Goal: Task Accomplishment & Management: Manage account settings

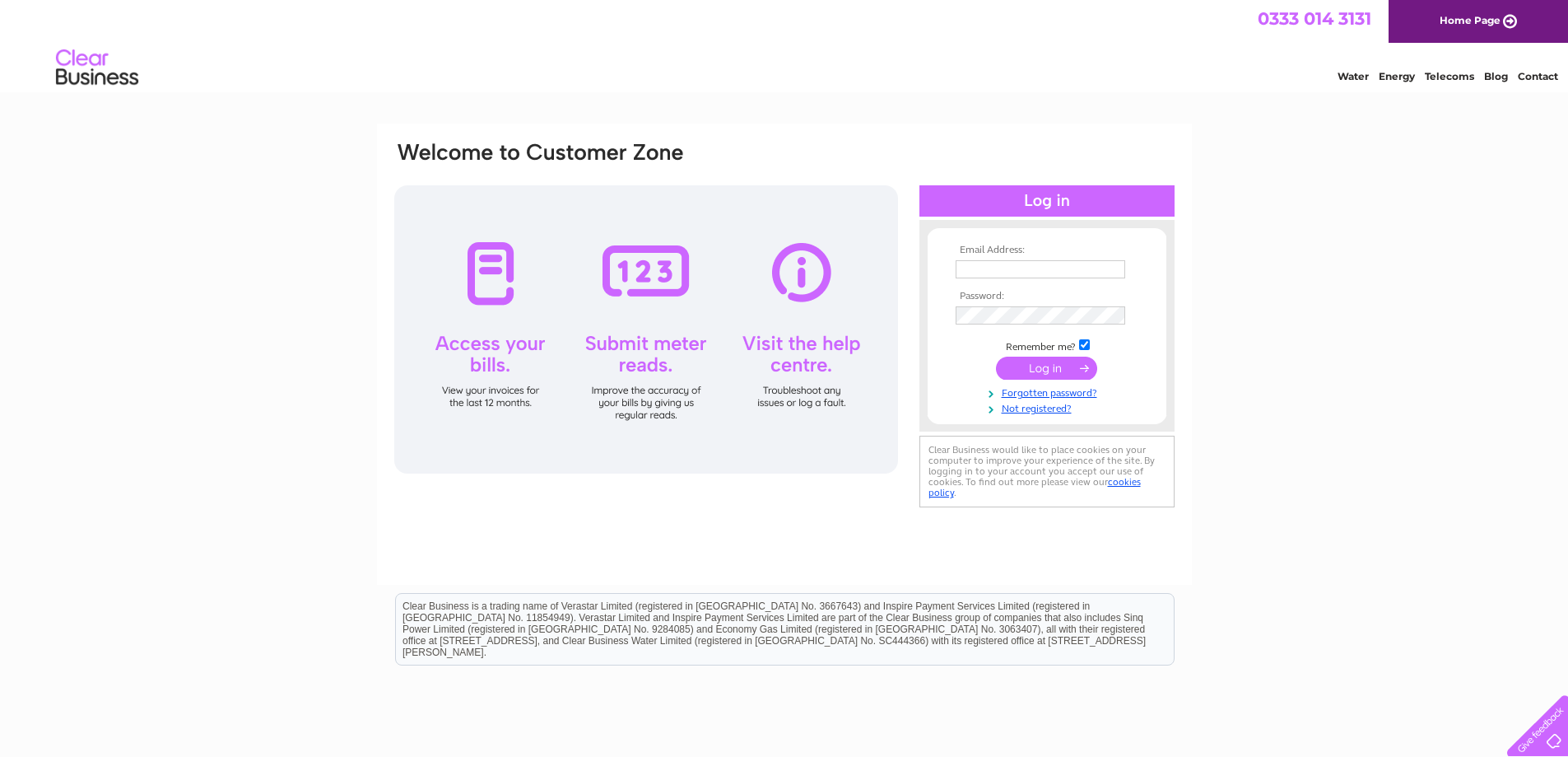
type input "secretary@bathandcountyclub.com"
click at [1032, 373] on input "submit" at bounding box center [1047, 368] width 102 height 23
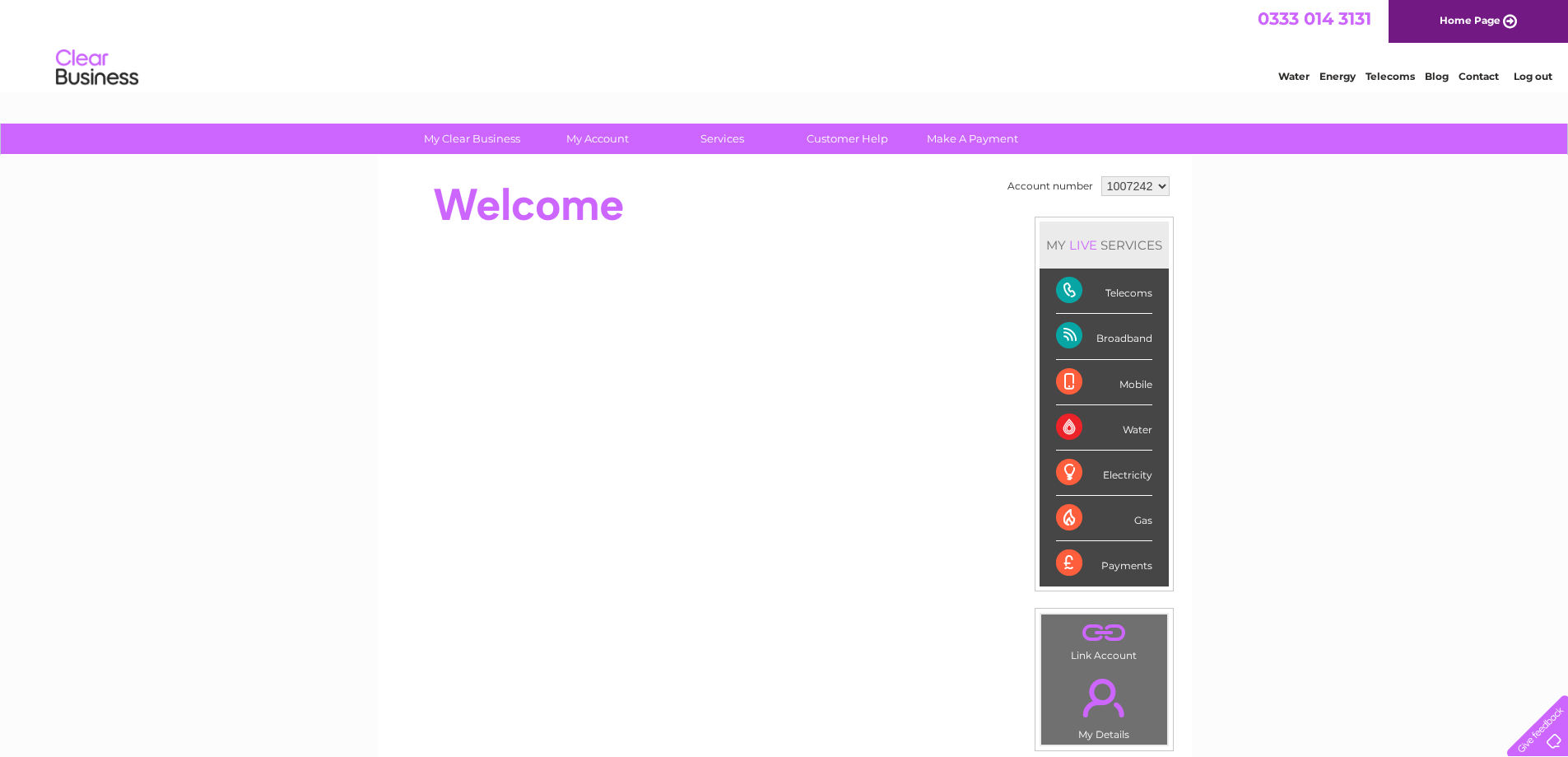
click at [1131, 191] on select "1007242" at bounding box center [1135, 187] width 69 height 20
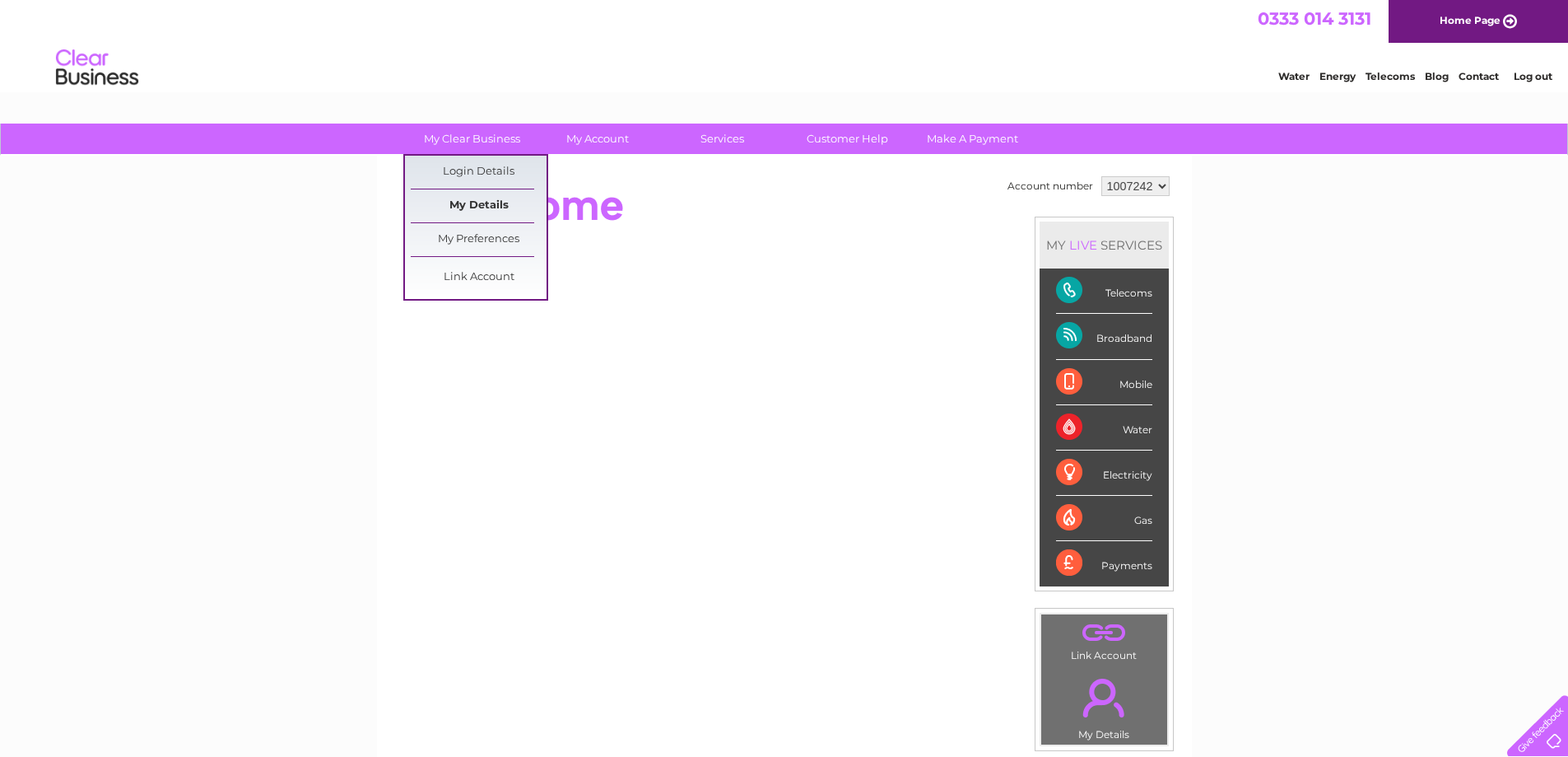
click at [489, 203] on link "My Details" at bounding box center [478, 205] width 136 height 33
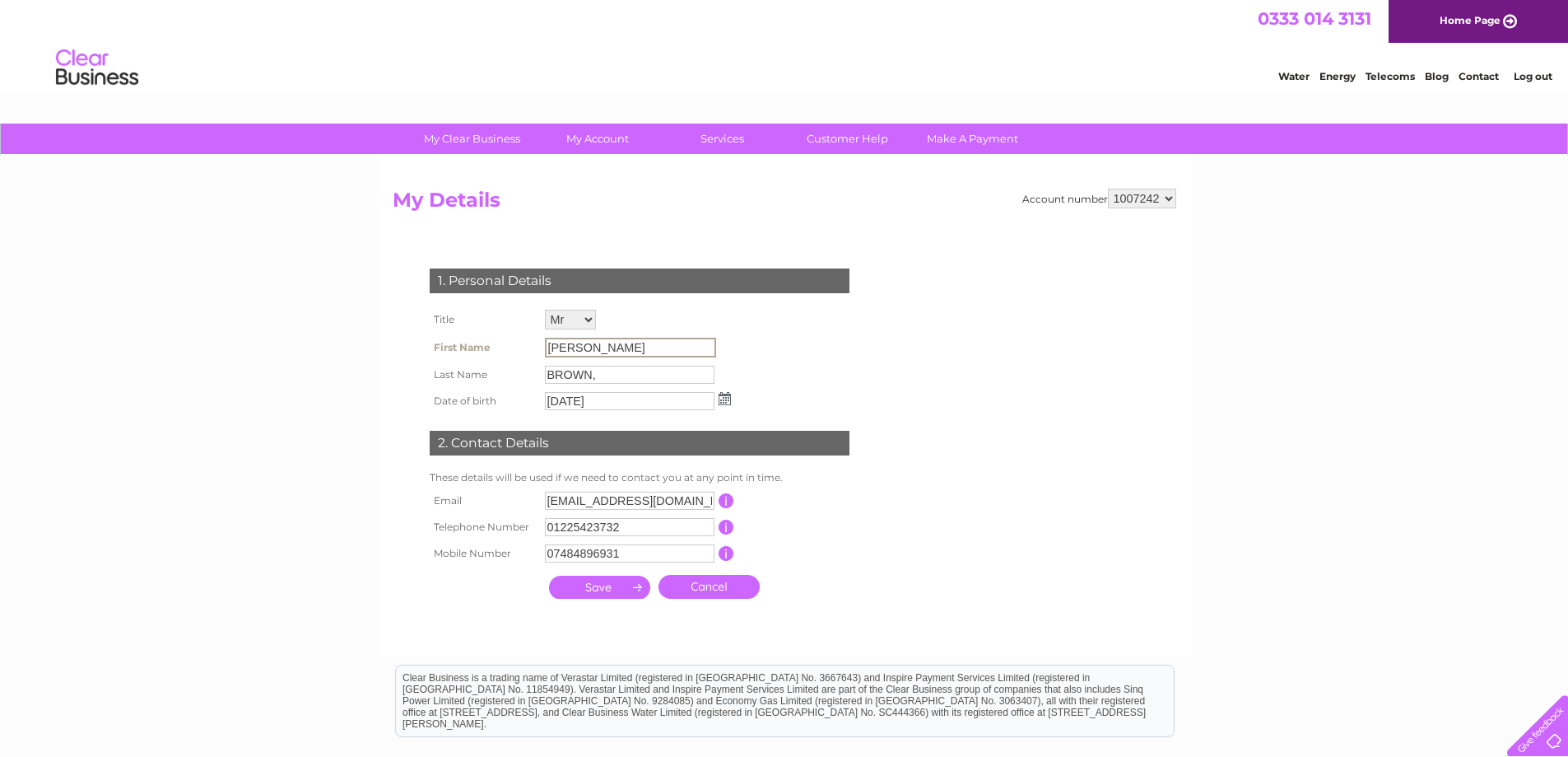
drag, startPoint x: 642, startPoint y: 353, endPoint x: 484, endPoint y: 319, distance: 161.6
click at [484, 319] on tbody "Title Mr Mrs Ms Miss Dr Rev Prof Other First Name [PERSON_NAME] Last Name BROWN…" at bounding box center [580, 359] width 309 height 109
click at [484, 319] on th "Title" at bounding box center [483, 319] width 116 height 28
click at [833, 140] on link "Customer Help" at bounding box center [847, 139] width 136 height 31
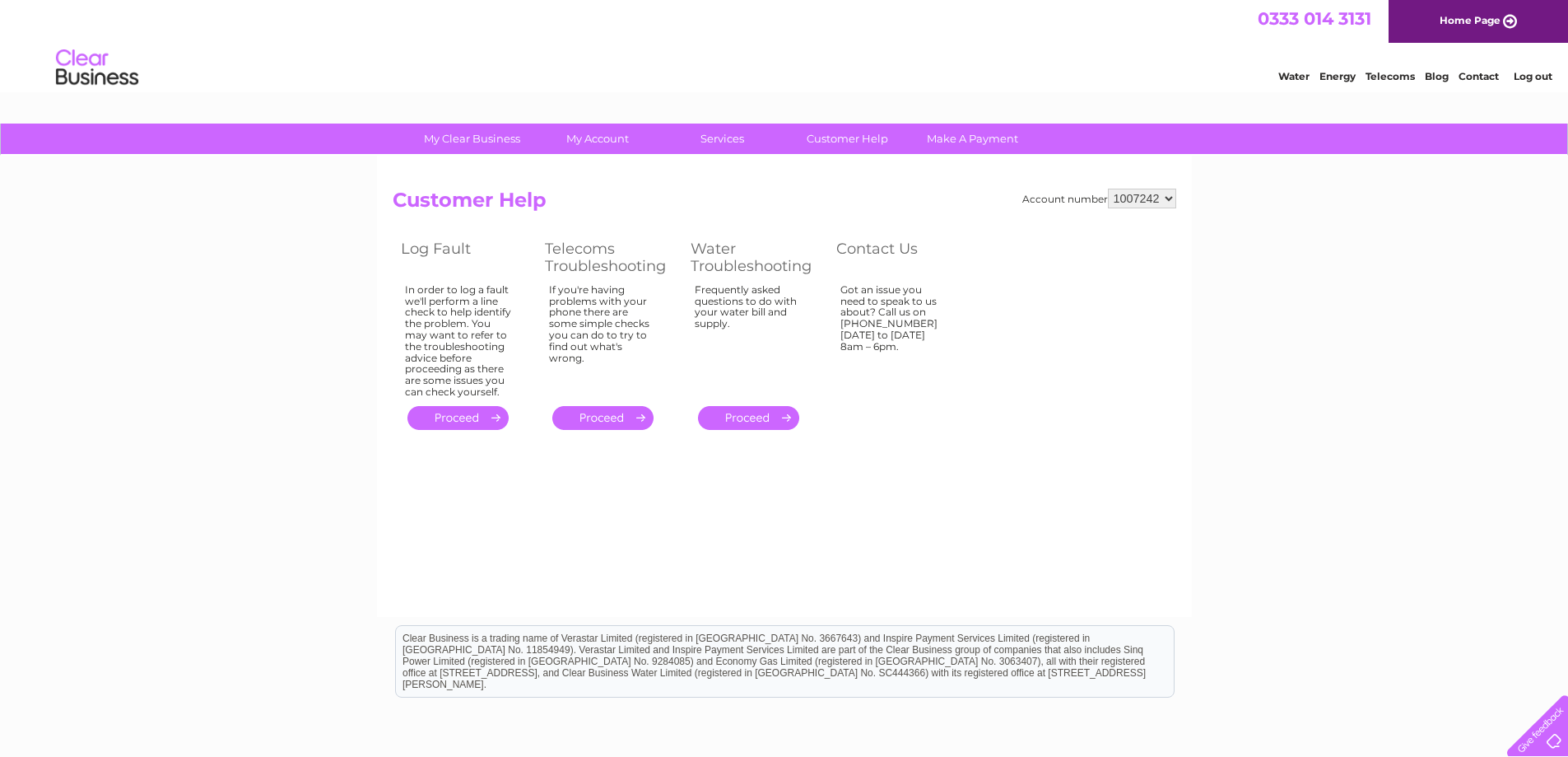
click at [889, 183] on div "Account number 1007242 Customer Help Log Fault Telecoms Troubleshooting Water T…" at bounding box center [784, 386] width 815 height 461
click at [1148, 197] on select "1007242" at bounding box center [1141, 198] width 69 height 20
